Goal: Transaction & Acquisition: Book appointment/travel/reservation

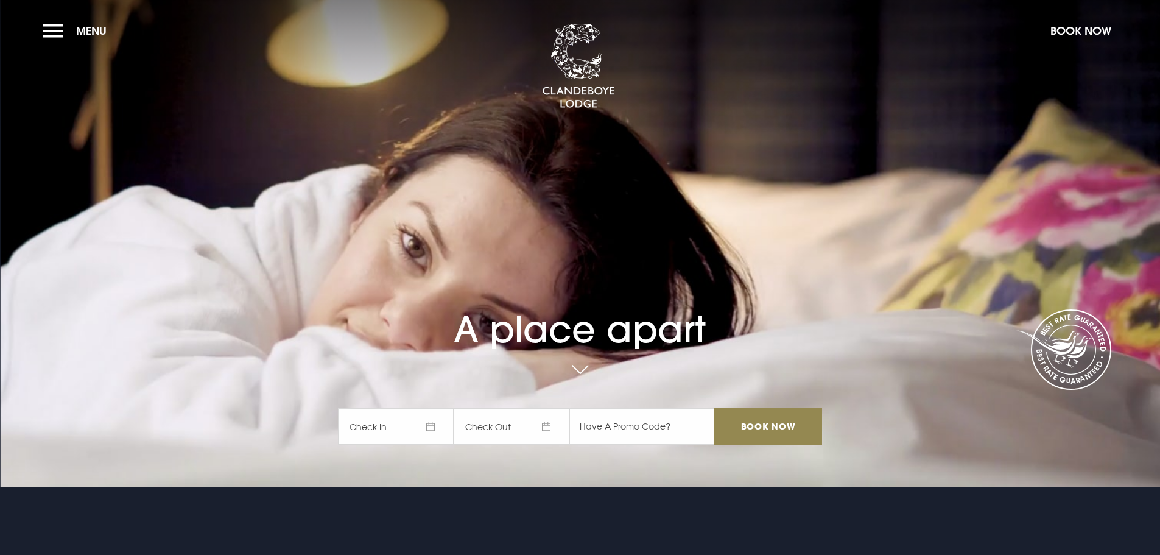
click at [434, 420] on span "Check In" at bounding box center [396, 426] width 116 height 37
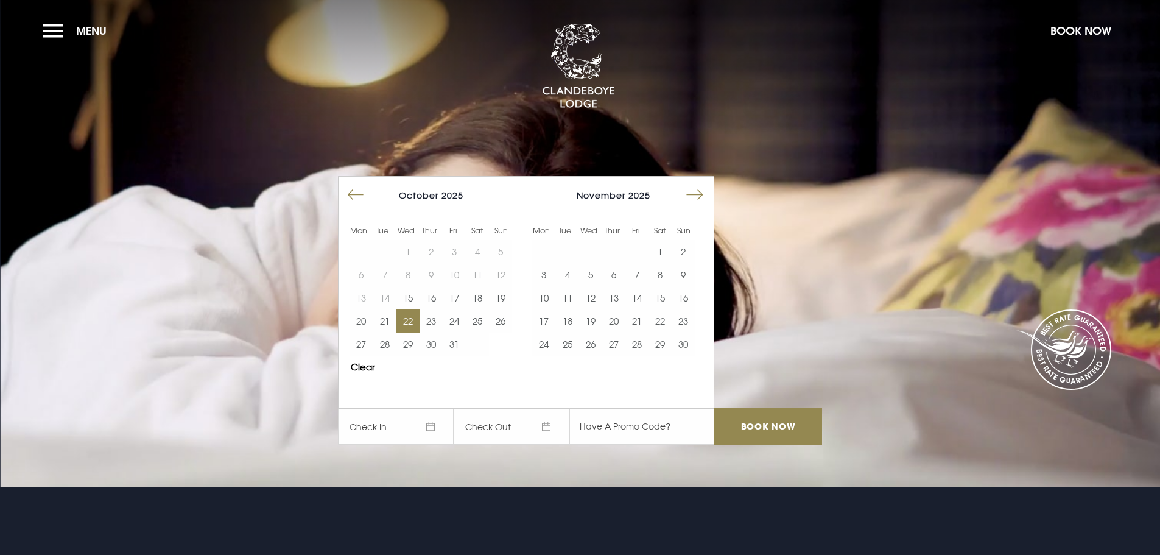
click at [409, 320] on button "22" at bounding box center [407, 320] width 23 height 23
click at [430, 320] on button "23" at bounding box center [431, 320] width 23 height 23
click at [773, 426] on input "Book Now" at bounding box center [767, 426] width 107 height 37
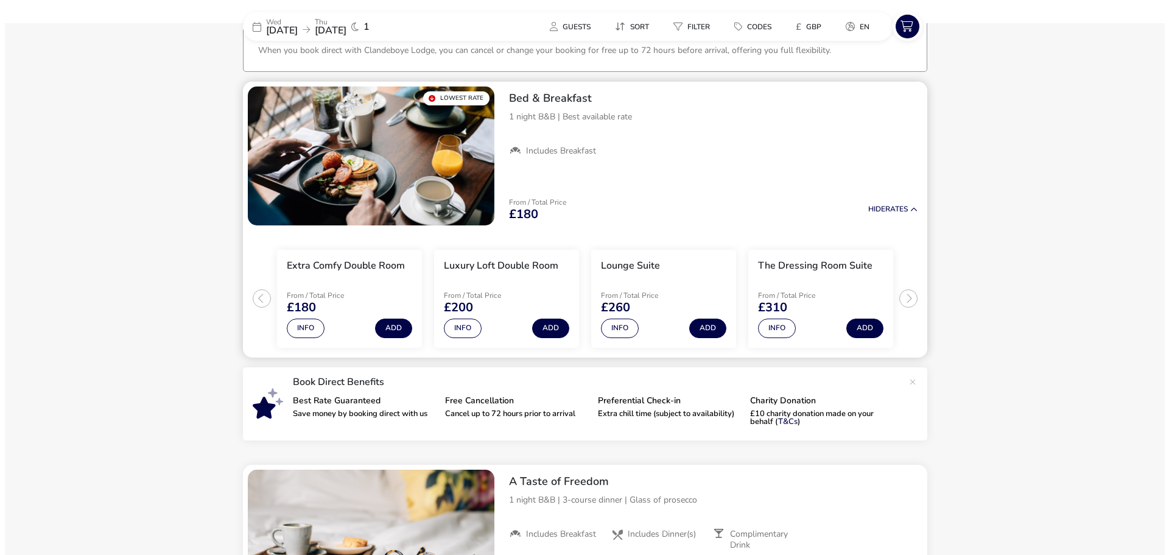
scroll to position [85, 0]
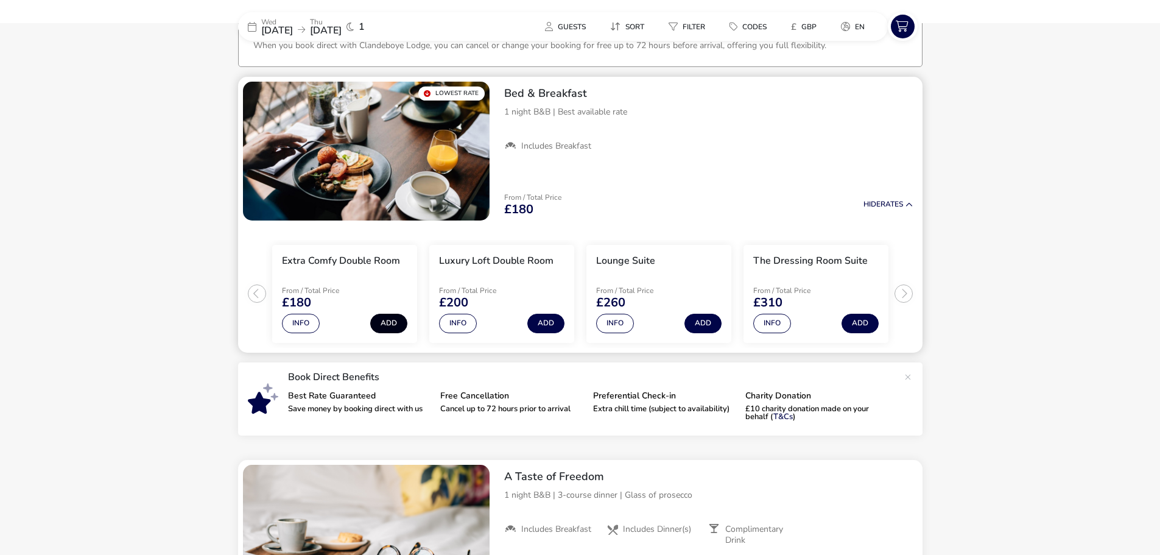
click at [395, 323] on button "Add" at bounding box center [388, 323] width 37 height 19
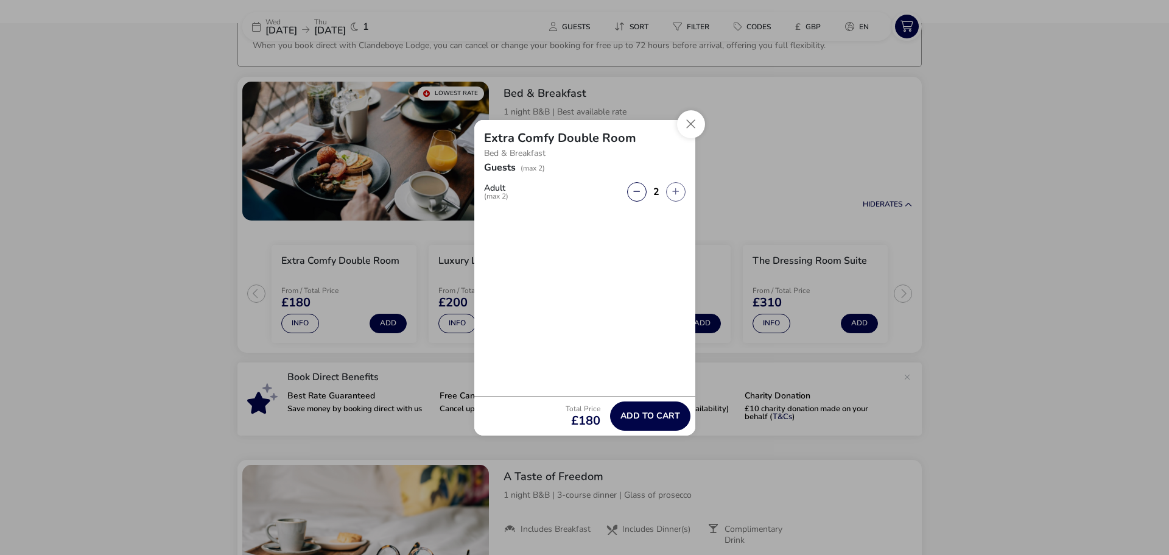
drag, startPoint x: 691, startPoint y: 115, endPoint x: 705, endPoint y: 148, distance: 35.7
click at [691, 119] on button "Close" at bounding box center [691, 124] width 28 height 28
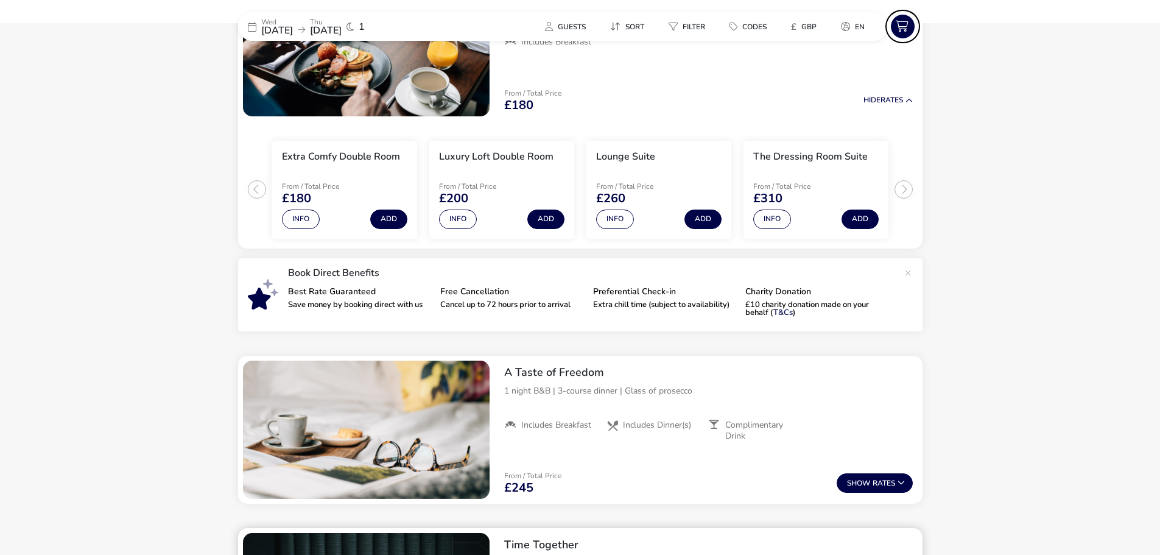
scroll to position [267, 0]
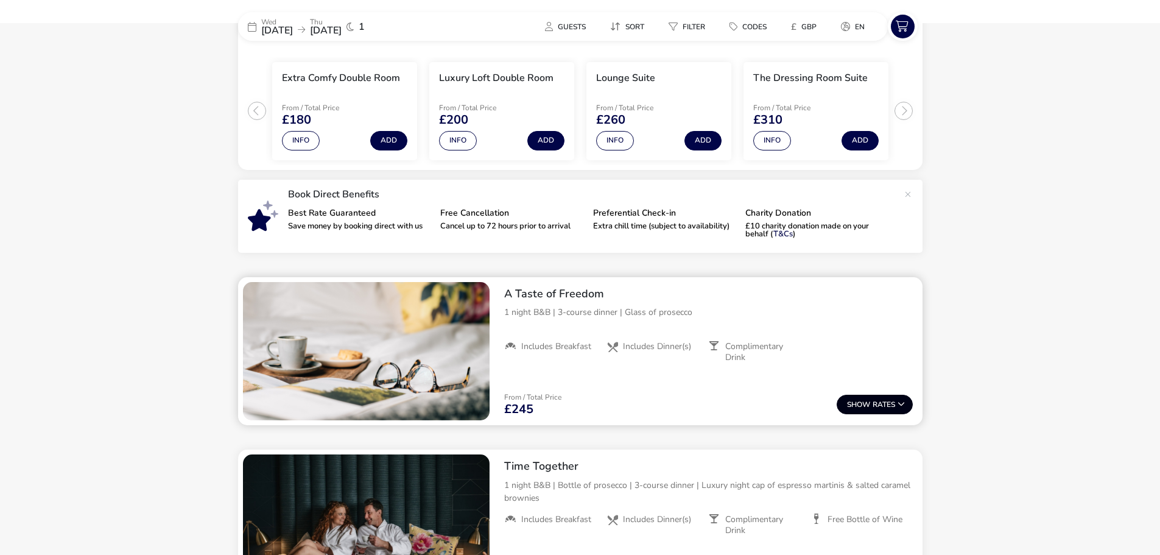
click at [883, 401] on button "Show Rates" at bounding box center [875, 404] width 76 height 19
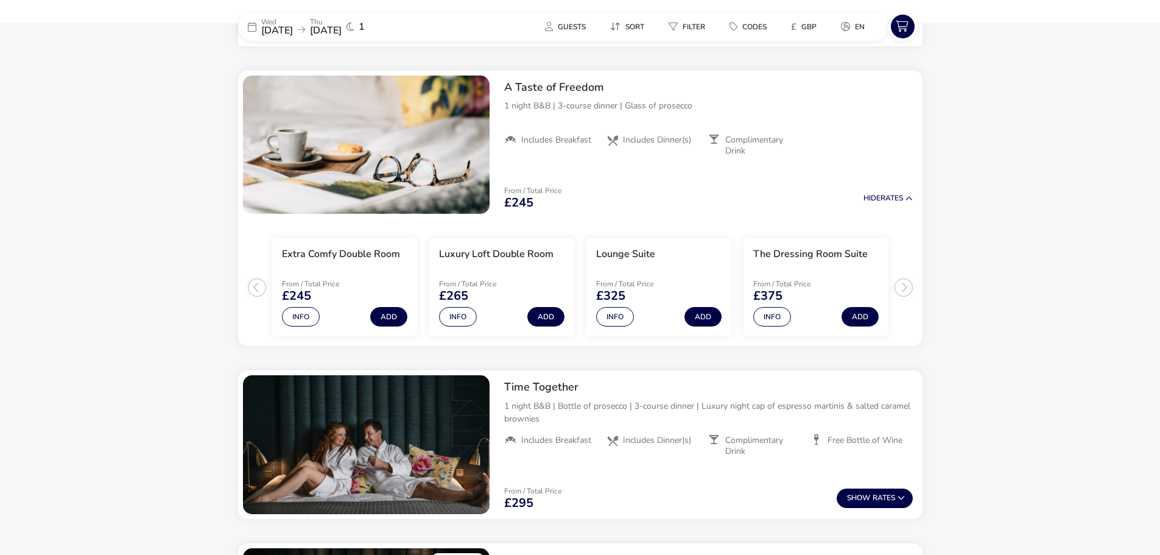
scroll to position [483, 0]
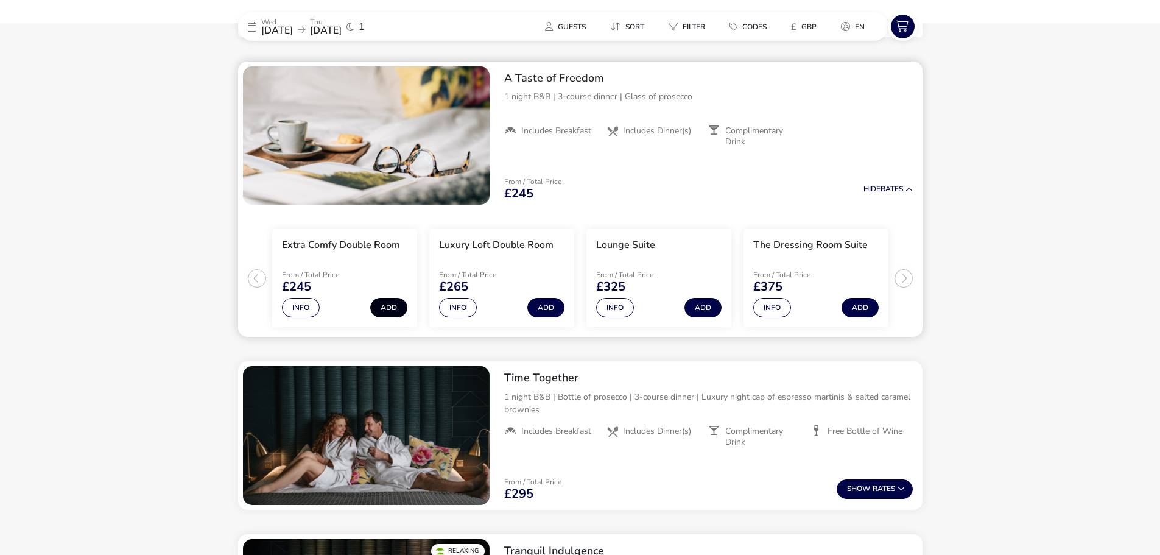
click at [391, 304] on button "Add" at bounding box center [388, 307] width 37 height 19
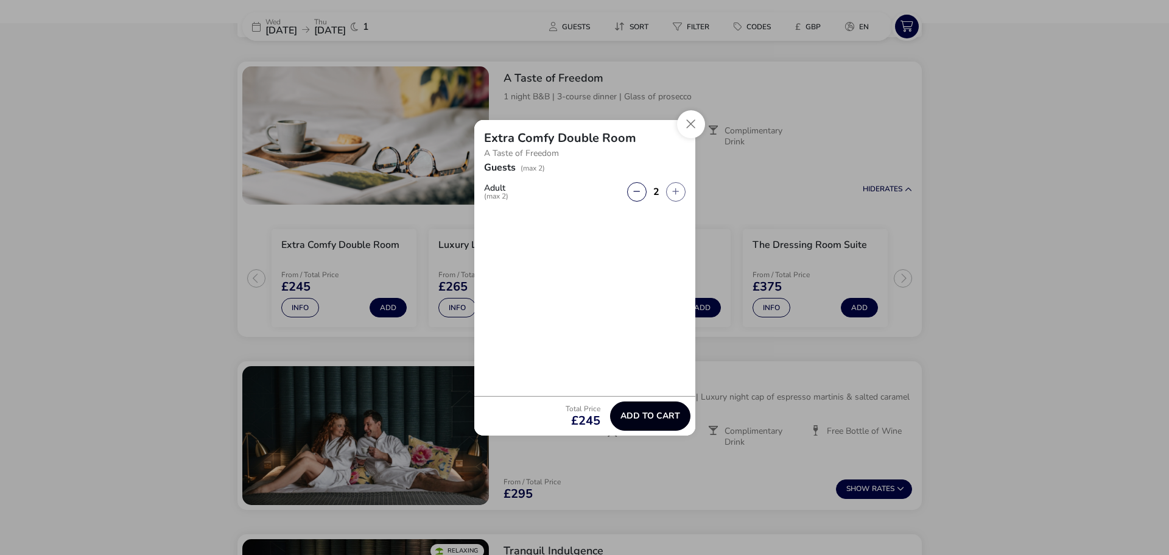
click at [644, 414] on span "Add to cart" at bounding box center [651, 415] width 60 height 9
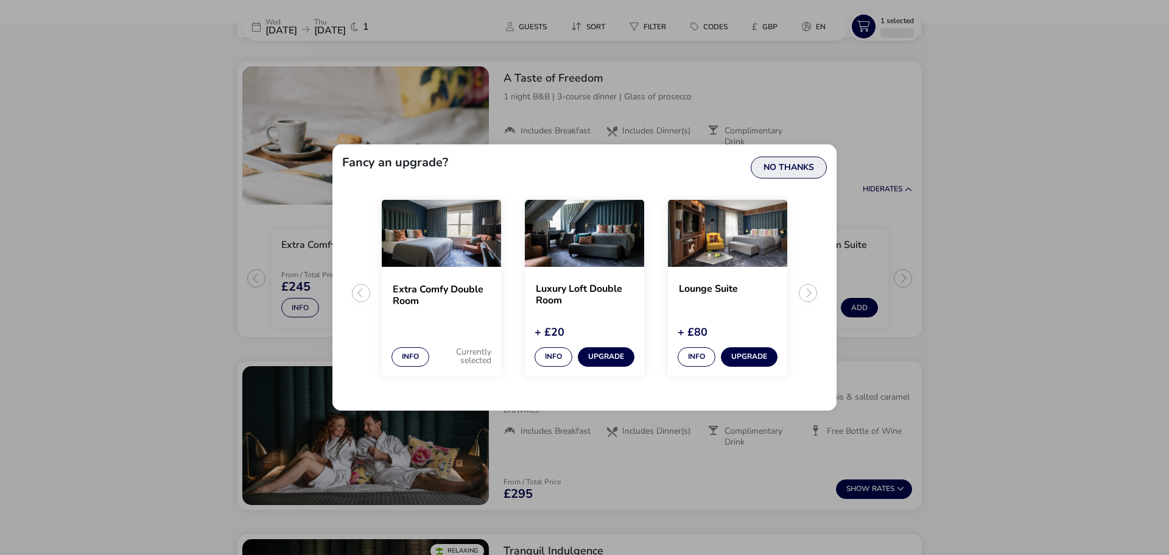
click at [809, 171] on button "No Thanks" at bounding box center [789, 168] width 76 height 22
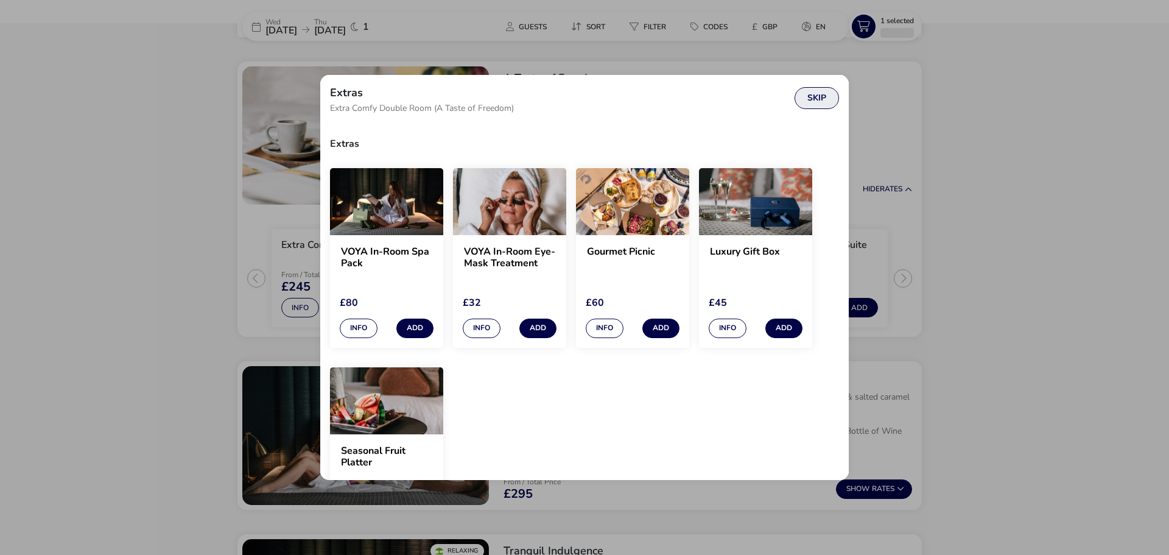
click at [825, 93] on button "Skip" at bounding box center [817, 98] width 44 height 22
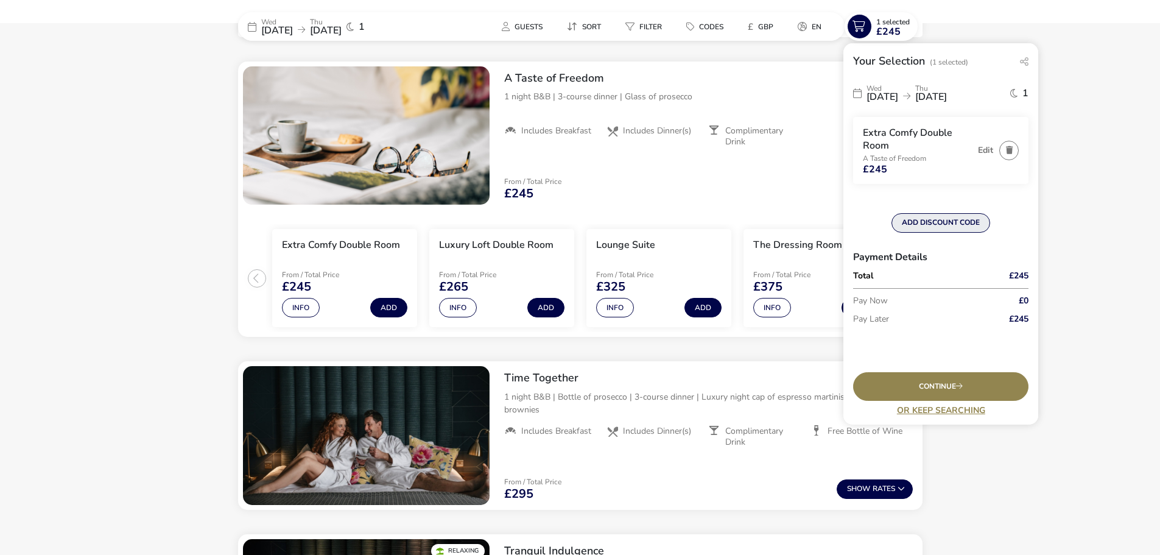
click at [948, 224] on button "ADD DISCOUNT CODE" at bounding box center [941, 222] width 99 height 19
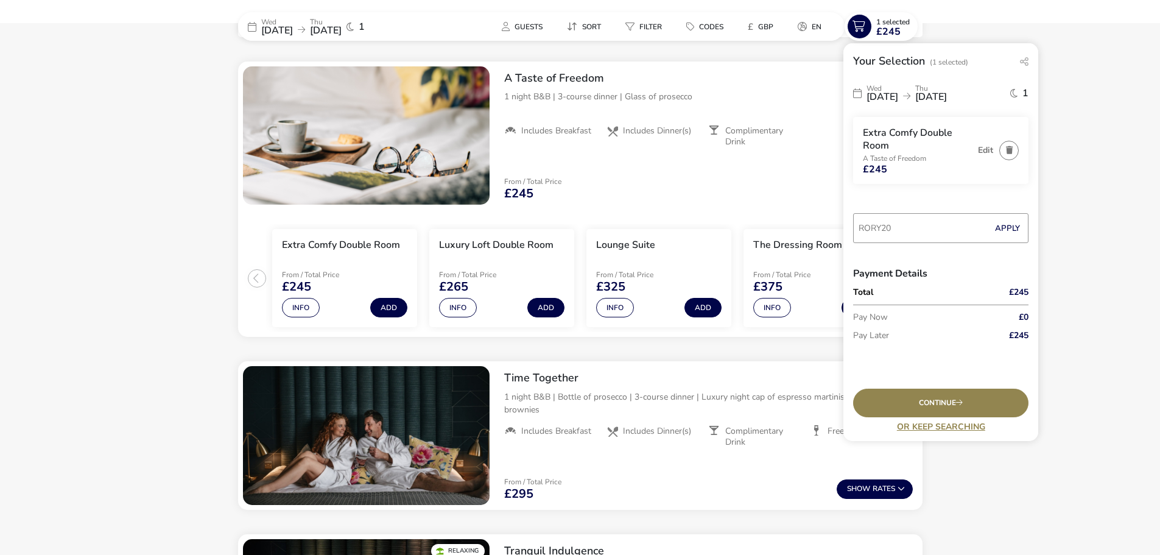
type input "RORY20"
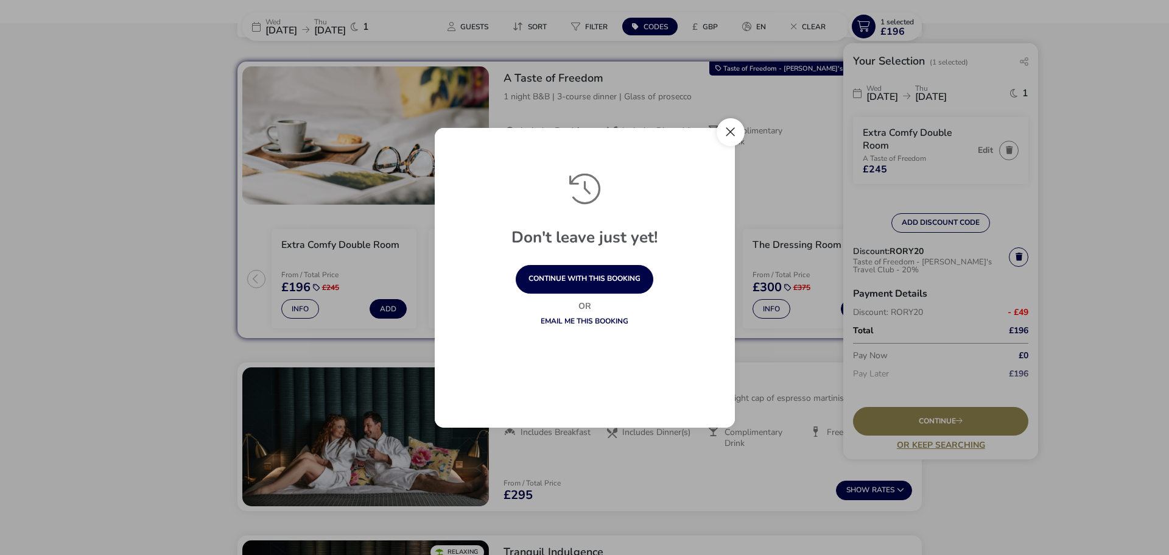
click at [731, 135] on button "Close" at bounding box center [731, 132] width 28 height 28
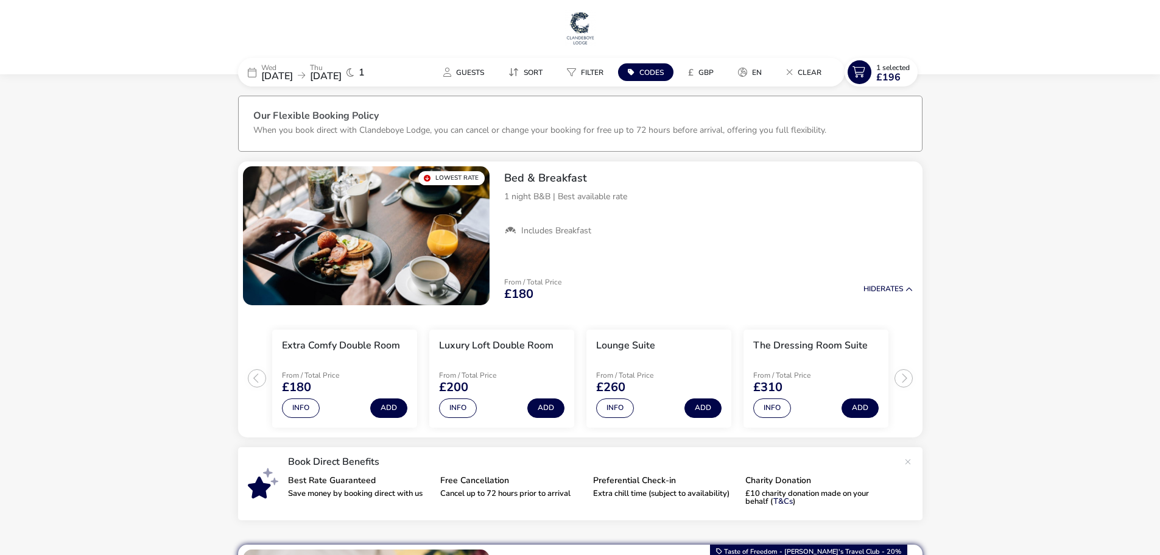
click at [292, 82] on span "[DATE]" at bounding box center [277, 75] width 32 height 13
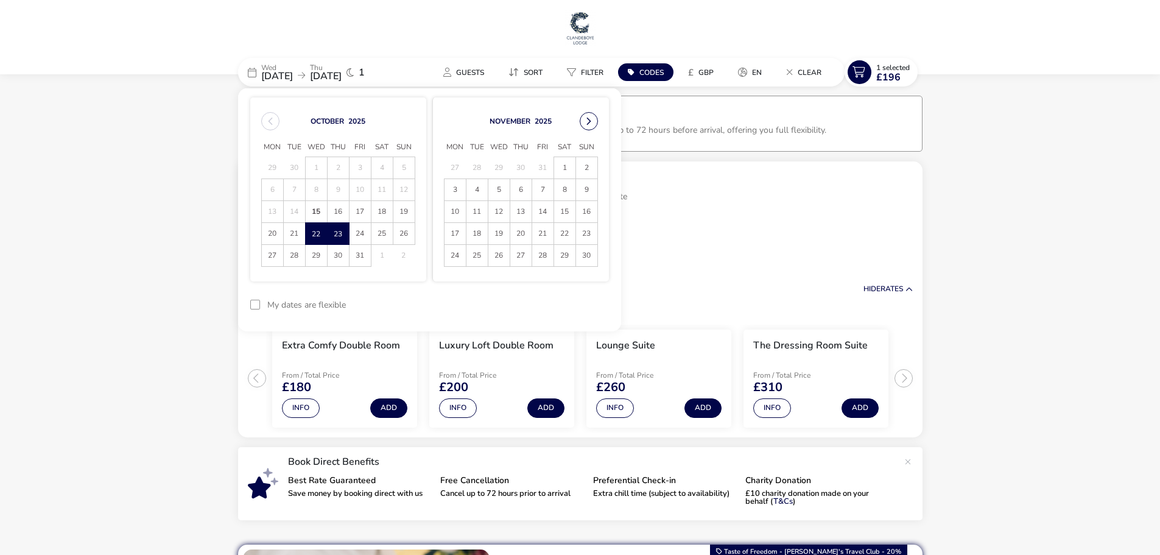
click at [587, 119] on button "Next Month" at bounding box center [589, 121] width 18 height 18
click at [562, 173] on span "6" at bounding box center [564, 167] width 21 height 21
click at [588, 169] on span "7" at bounding box center [586, 167] width 21 height 21
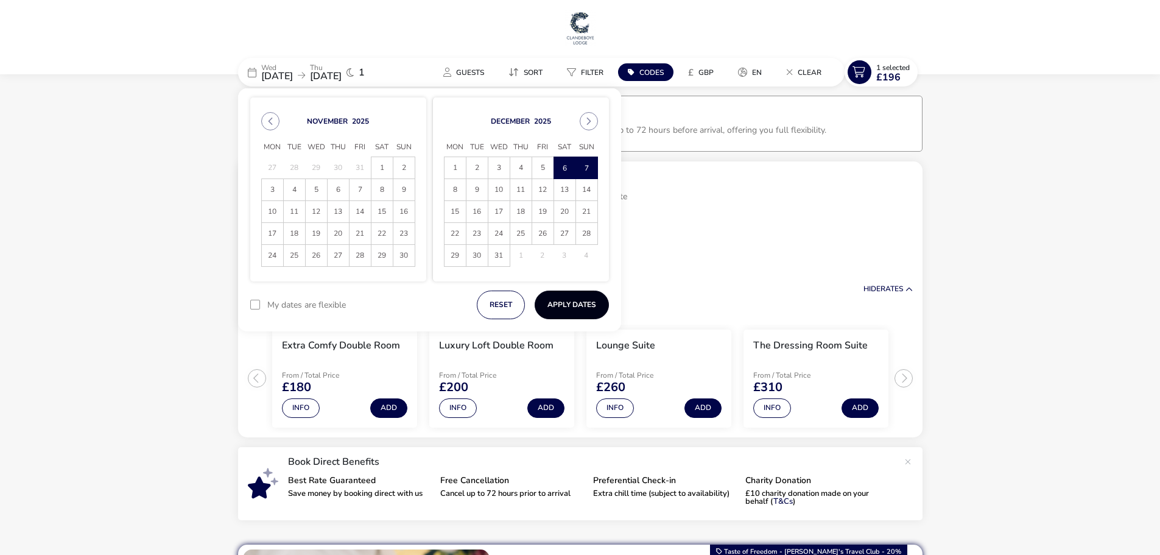
click at [572, 303] on button "Apply Dates" at bounding box center [572, 305] width 74 height 29
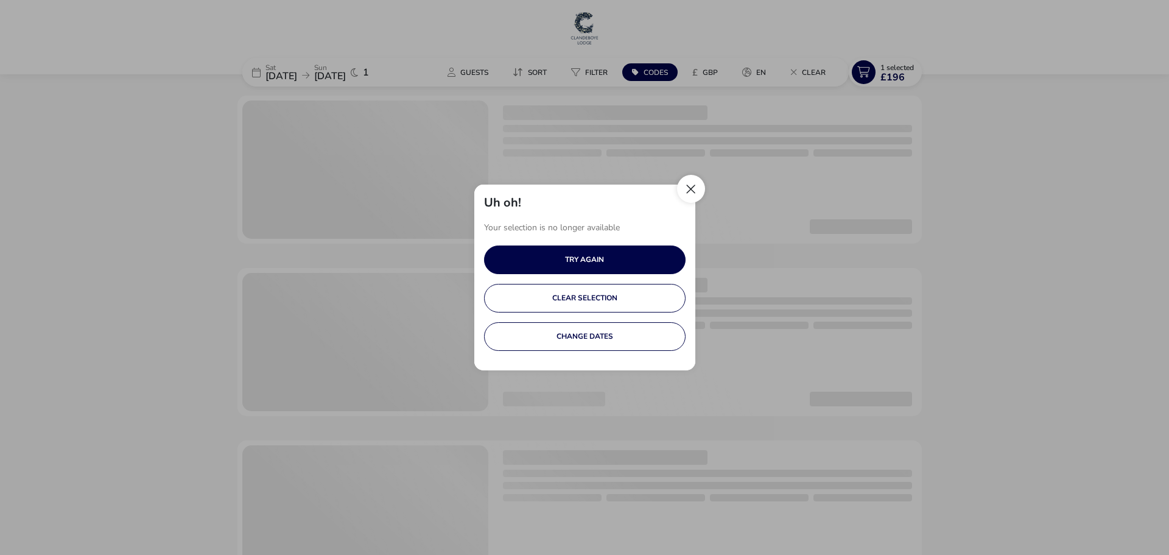
drag, startPoint x: 700, startPoint y: 186, endPoint x: 693, endPoint y: 191, distance: 7.9
click at [698, 188] on button "Close" at bounding box center [691, 189] width 28 height 28
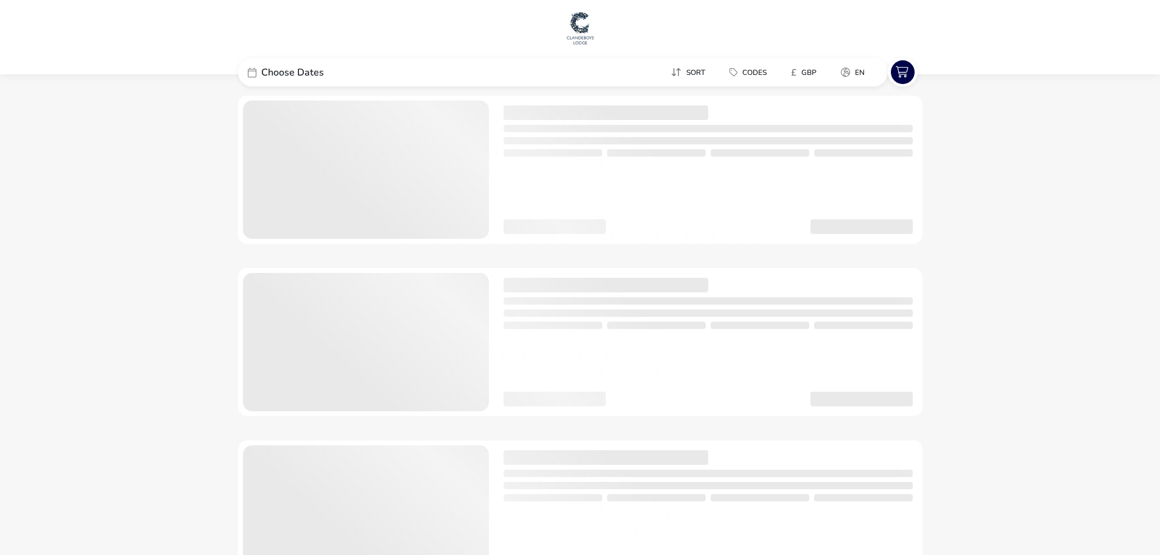
click at [692, 191] on div at bounding box center [580, 170] width 685 height 148
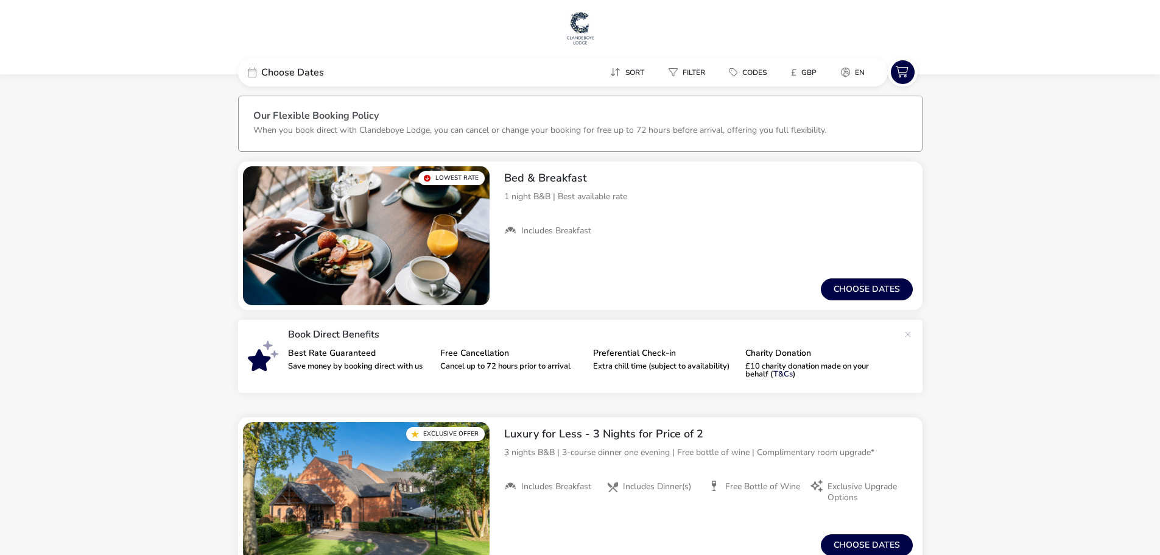
click at [319, 65] on div "Choose Dates" at bounding box center [329, 72] width 183 height 29
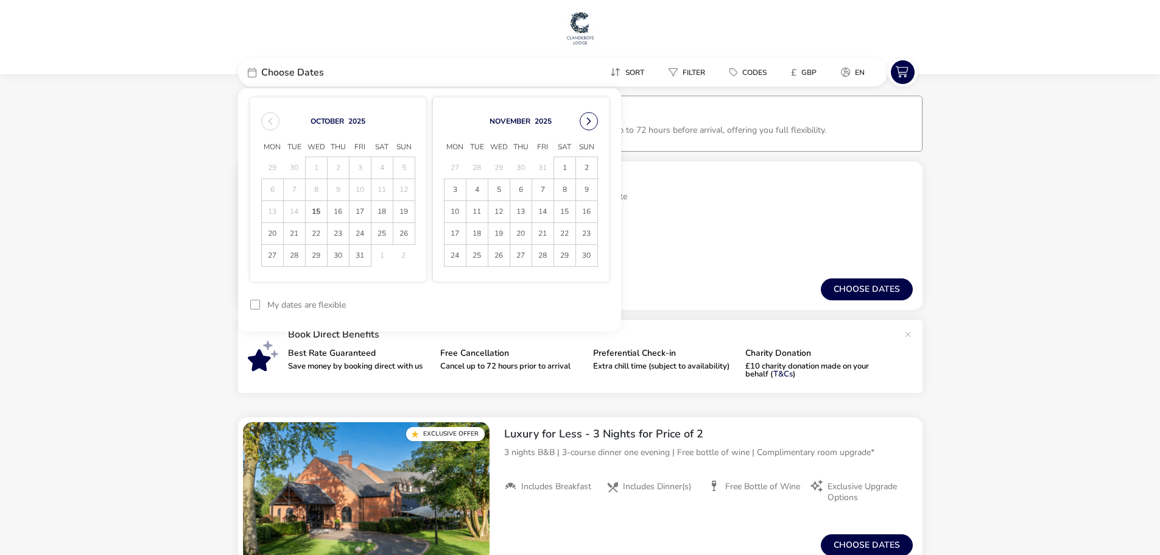
click at [587, 118] on button "Next Month" at bounding box center [589, 121] width 18 height 18
click at [562, 210] on span "20" at bounding box center [564, 211] width 21 height 21
click at [587, 210] on span "21" at bounding box center [586, 211] width 21 height 21
click at [590, 309] on button "Apply Dates" at bounding box center [572, 305] width 74 height 29
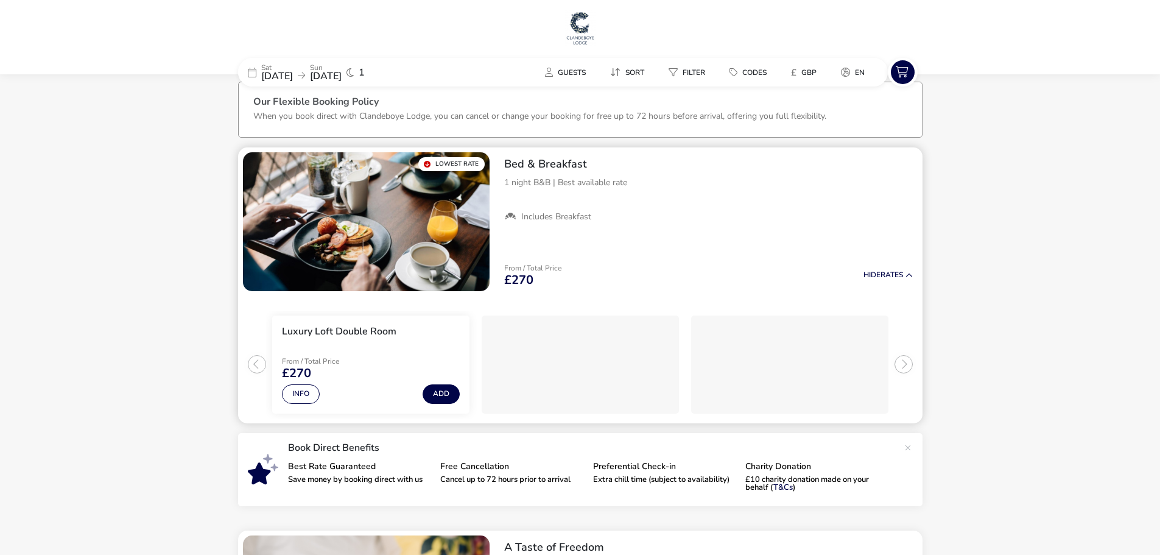
click at [873, 286] on div "Lowest Rate Bed & Breakfast 1 night B&B | Best available rate Includes Breakfas…" at bounding box center [580, 285] width 685 height 276
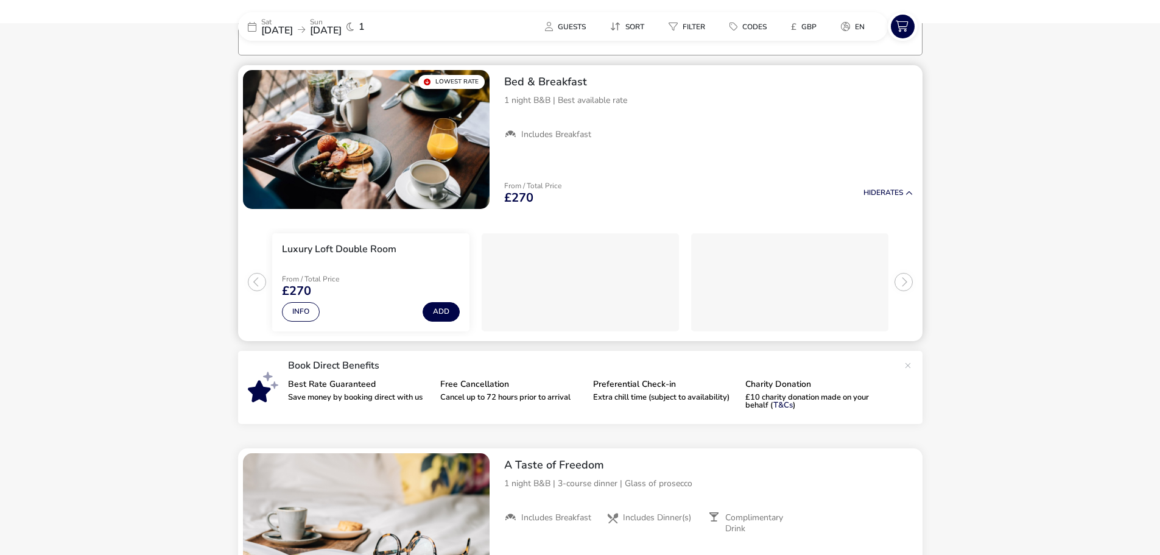
scroll to position [100, 0]
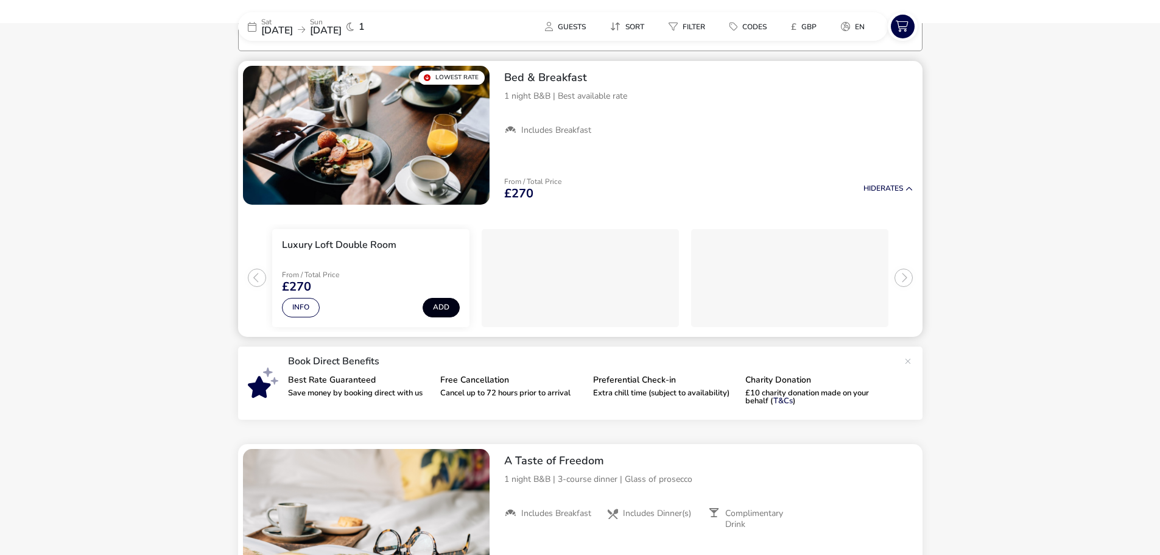
click at [450, 303] on button "Add" at bounding box center [441, 307] width 37 height 19
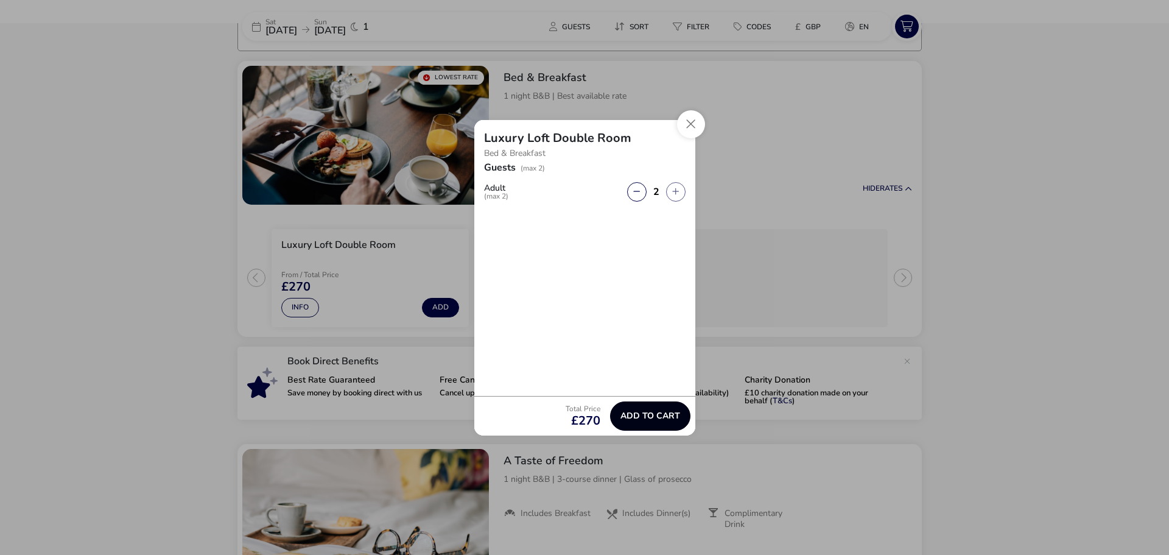
click at [668, 425] on button "Add to cart" at bounding box center [650, 415] width 80 height 29
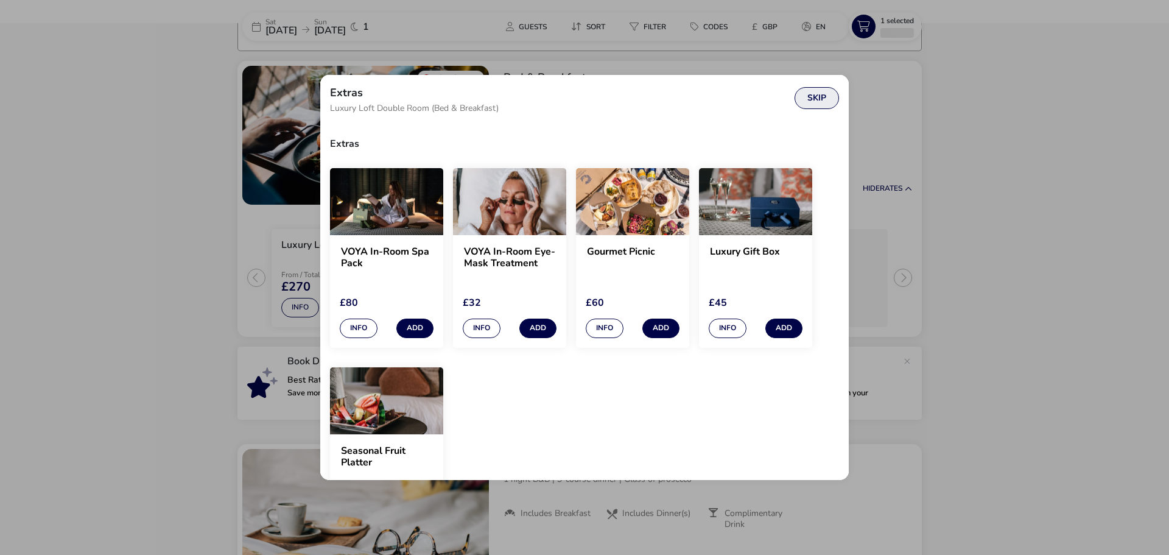
click at [804, 102] on button "Skip" at bounding box center [817, 98] width 44 height 22
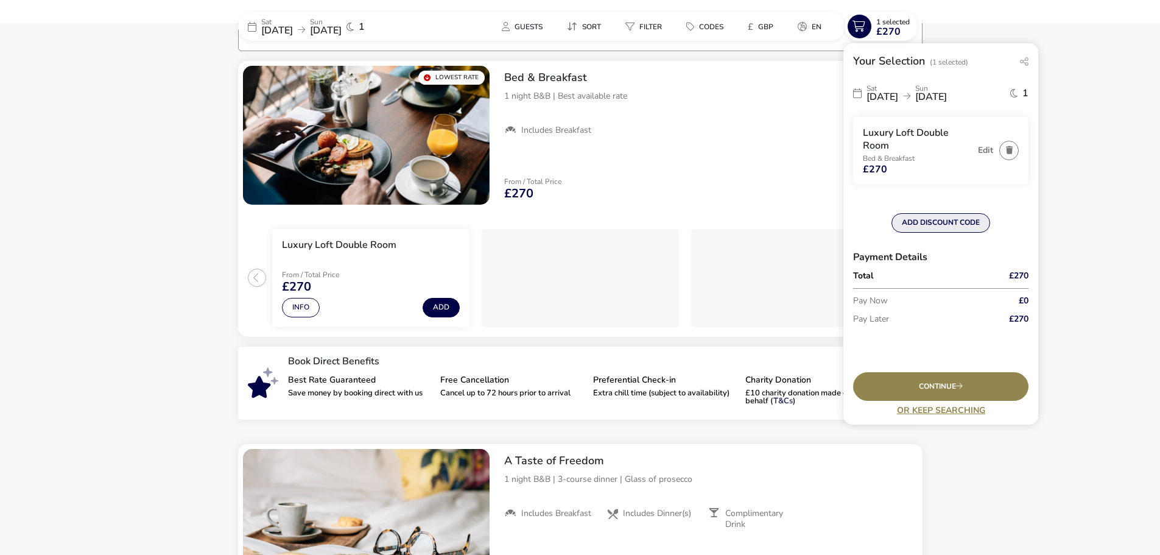
click at [921, 222] on button "ADD DISCOUNT CODE" at bounding box center [941, 222] width 99 height 19
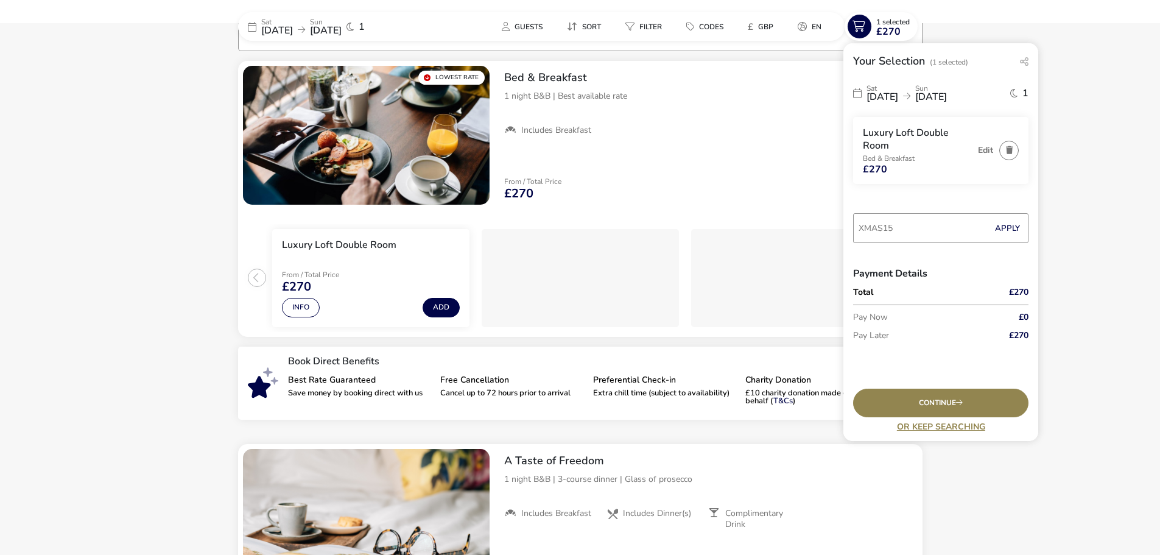
type input "XMAS15"
